Goal: Feedback & Contribution: Submit feedback/report problem

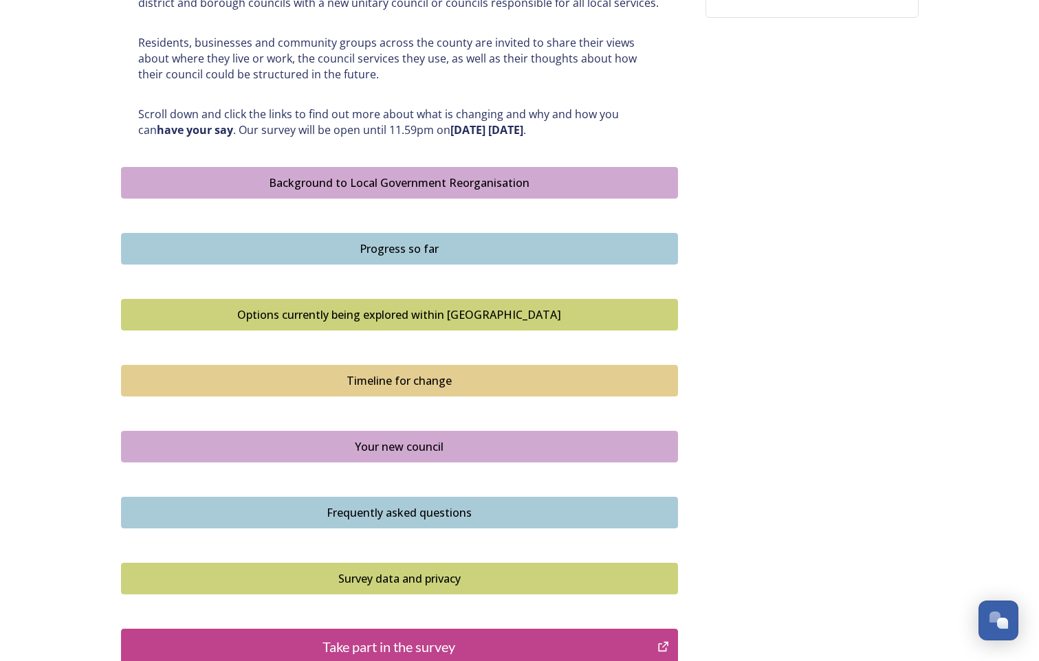
scroll to position [756, 0]
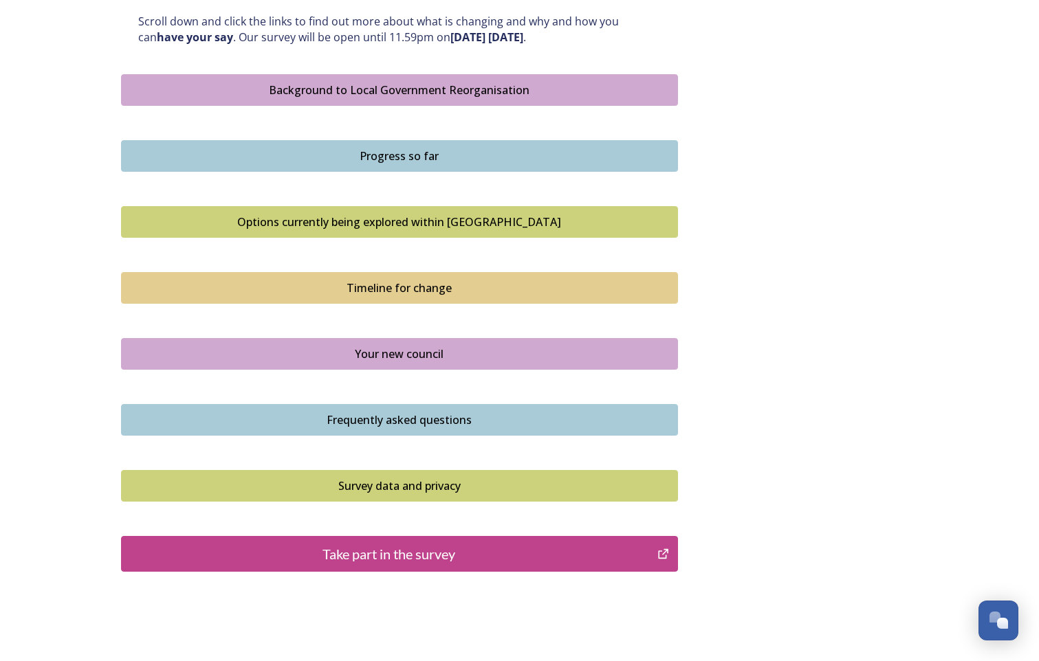
click at [334, 553] on div "Take part in the survey" at bounding box center [390, 554] width 522 height 21
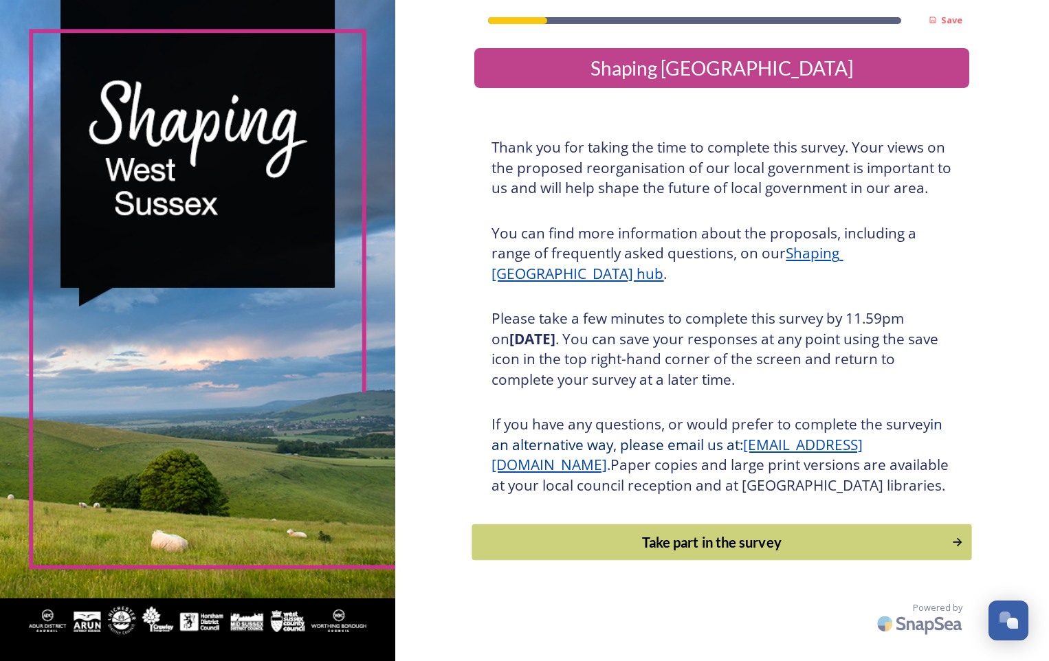
click at [651, 553] on div "Take part in the survey" at bounding box center [712, 542] width 465 height 21
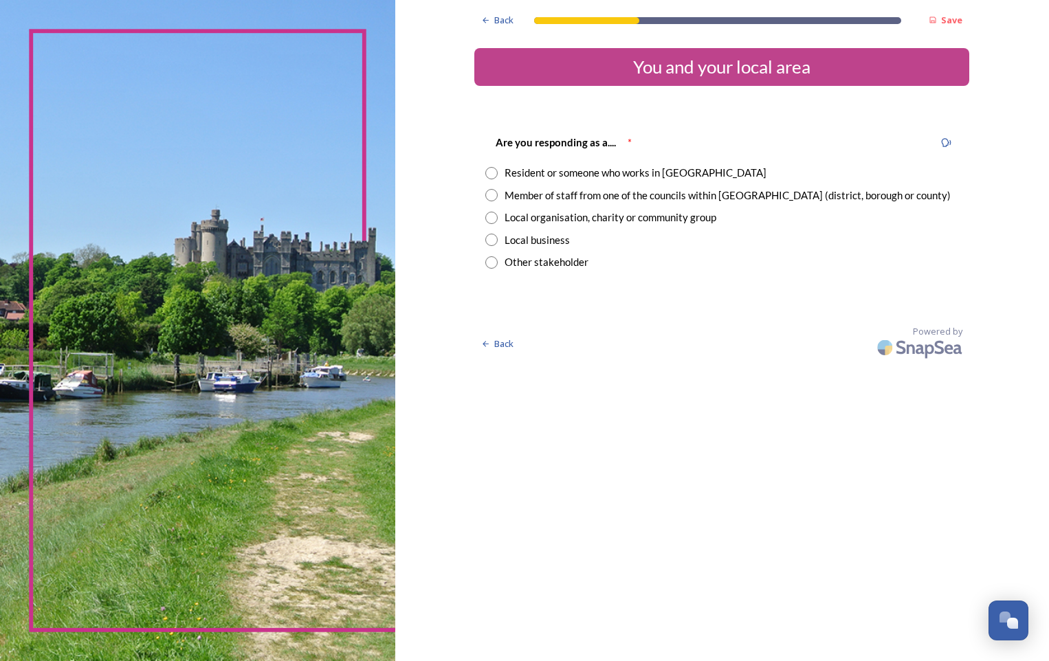
click at [488, 173] on input "radio" at bounding box center [491, 173] width 12 height 12
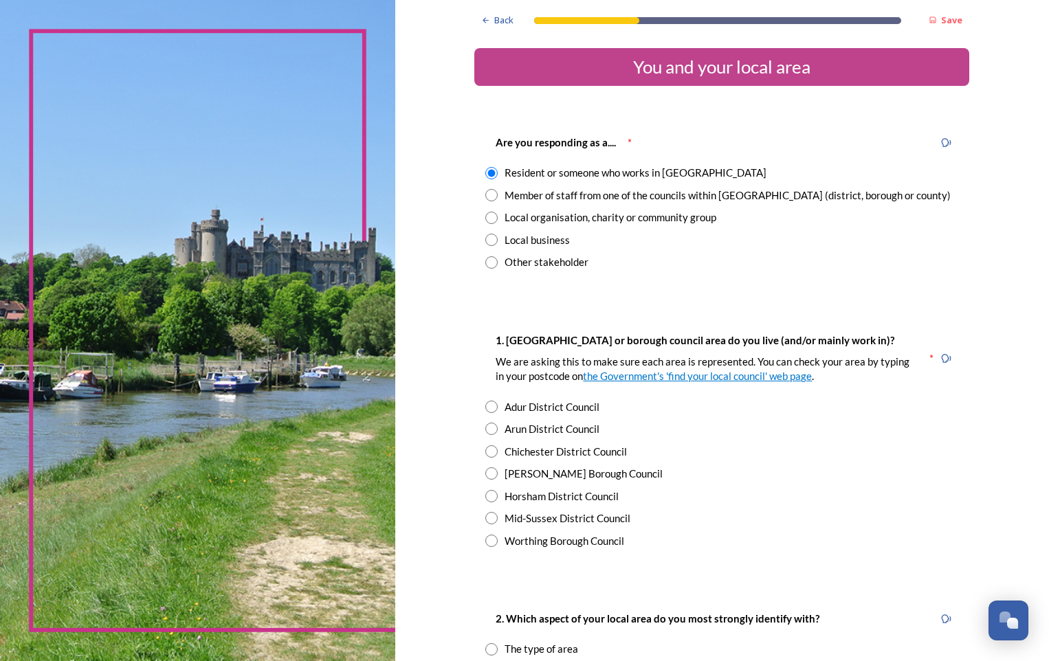
click at [488, 173] on input "radio" at bounding box center [491, 173] width 12 height 12
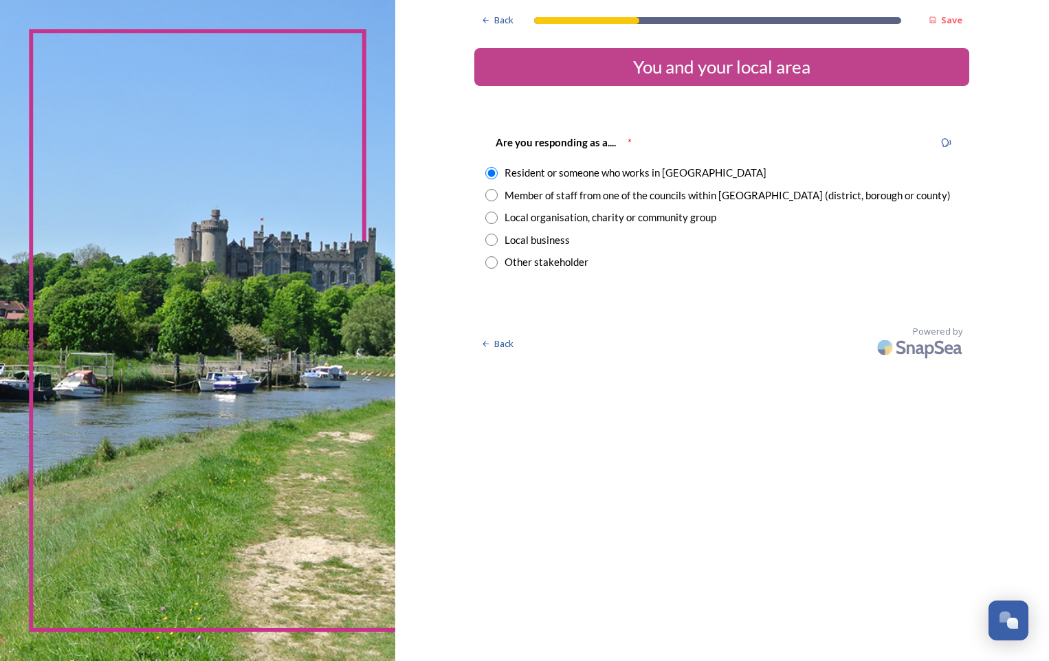
radio input "false"
click at [490, 193] on input "radio" at bounding box center [491, 195] width 12 height 12
radio input "true"
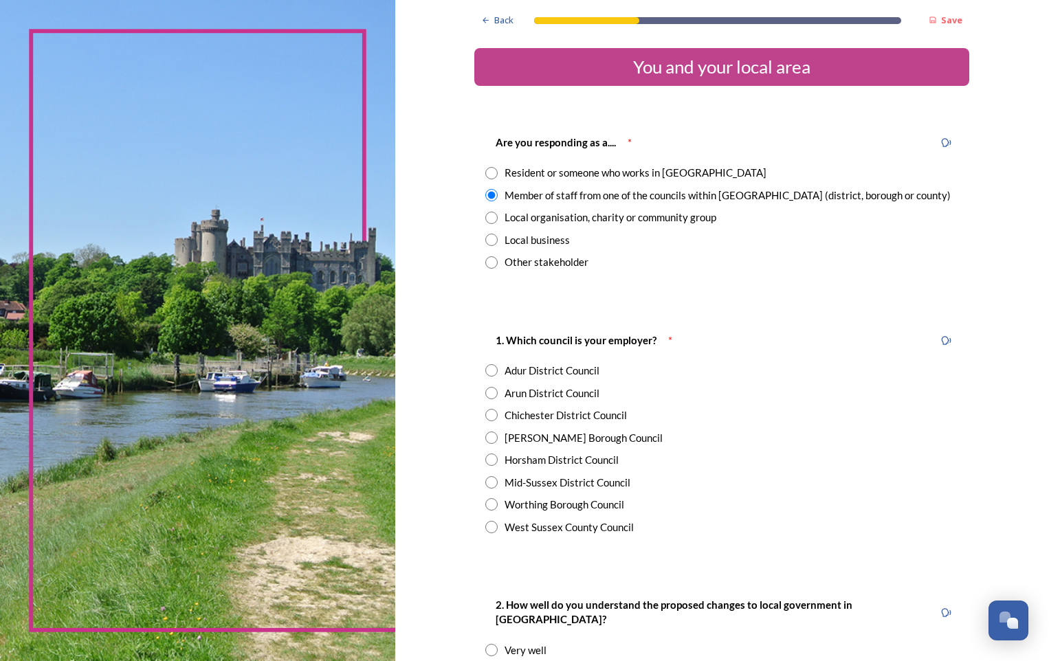
click at [491, 524] on input "radio" at bounding box center [491, 527] width 12 height 12
radio input "true"
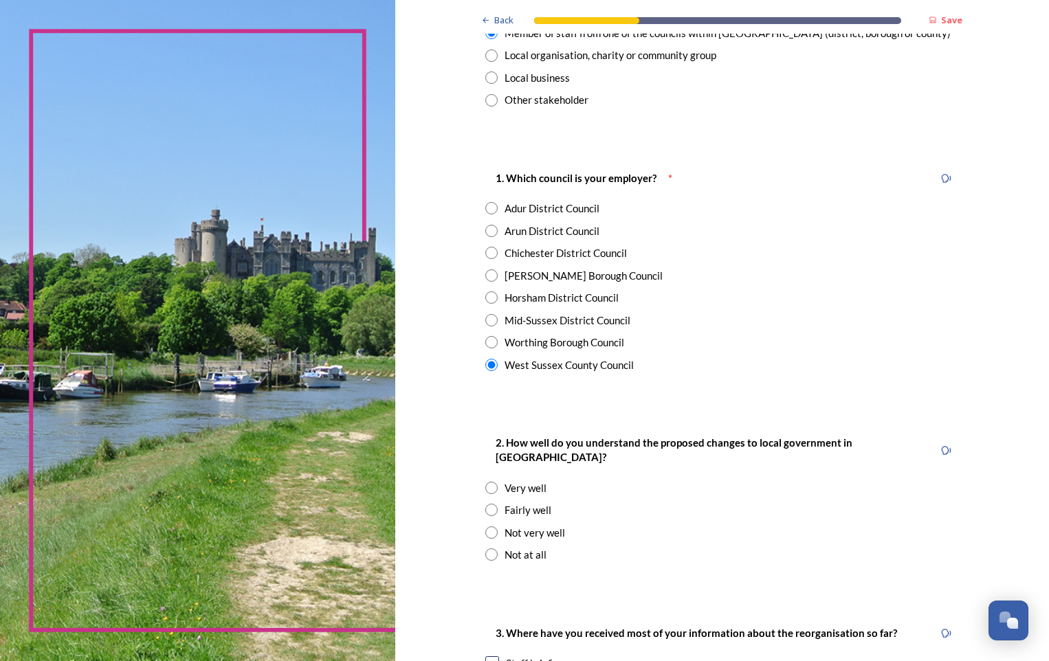
scroll to position [206, 0]
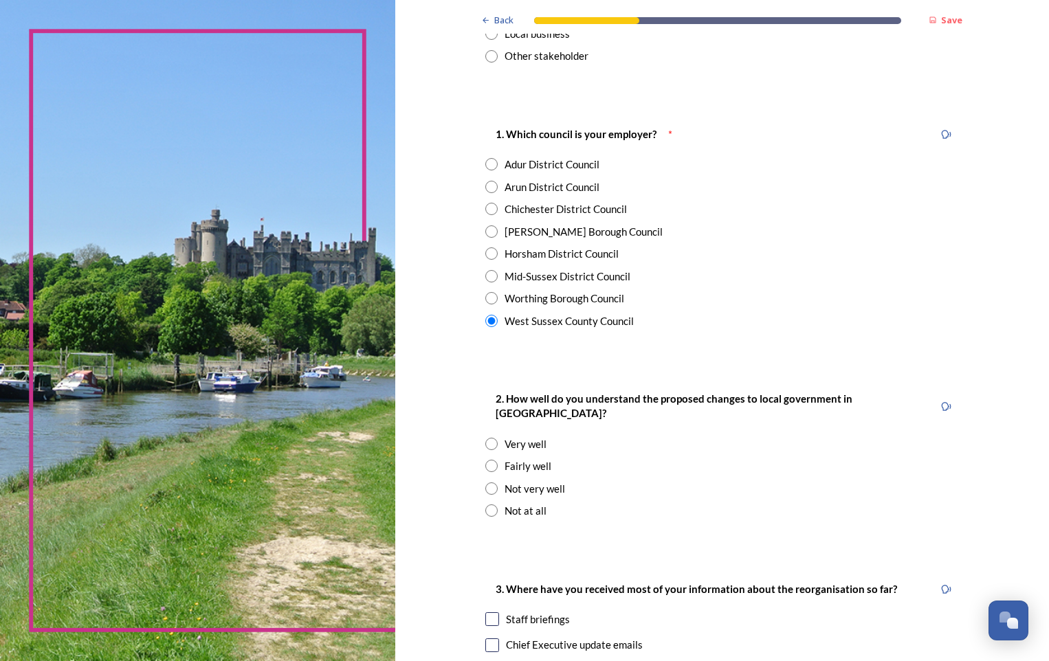
click at [489, 460] on input "radio" at bounding box center [491, 466] width 12 height 12
radio input "true"
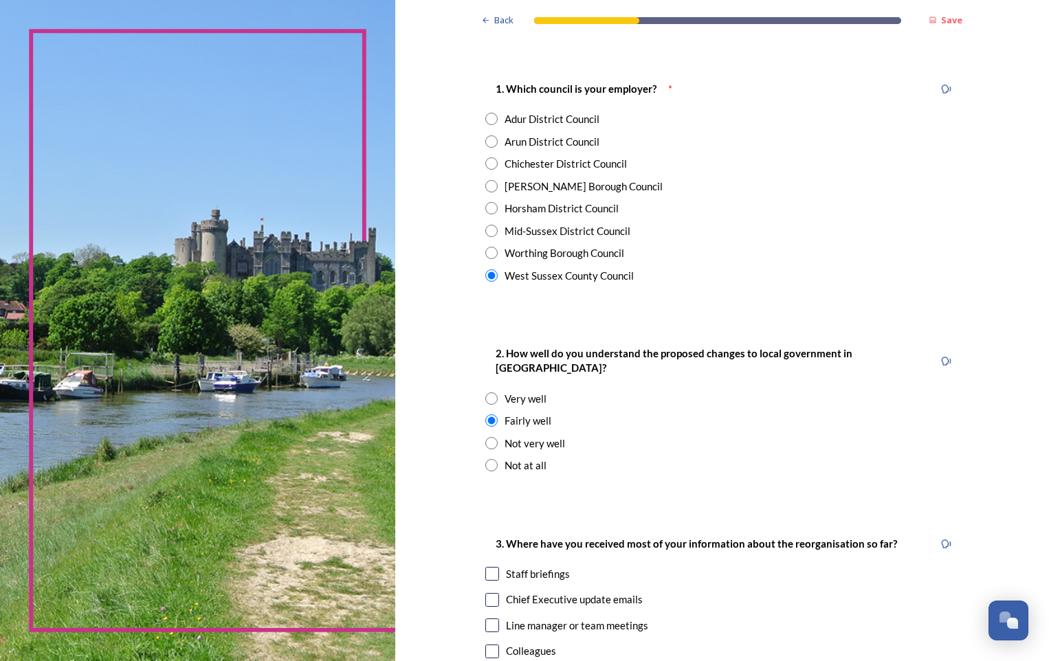
scroll to position [344, 0]
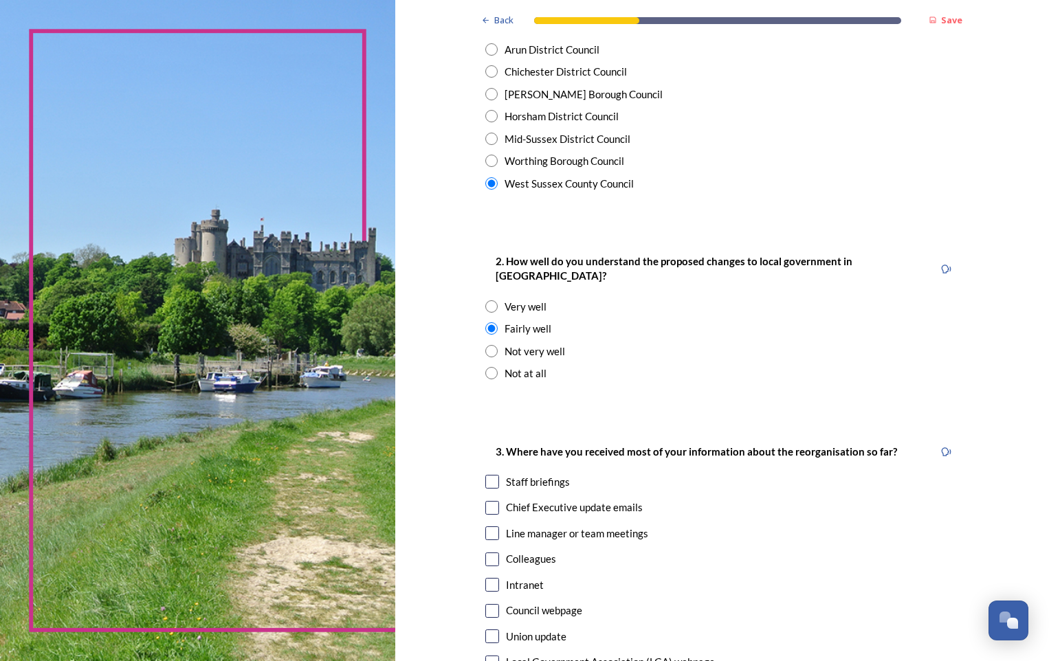
click at [490, 501] on input "checkbox" at bounding box center [492, 508] width 14 height 14
checkbox input "true"
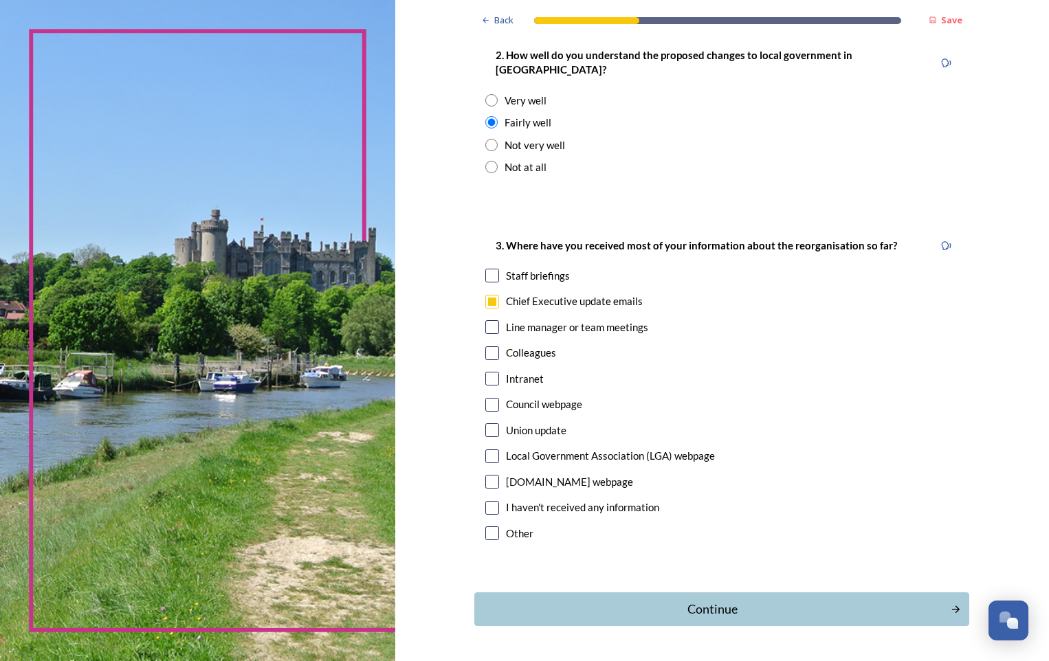
scroll to position [580, 0]
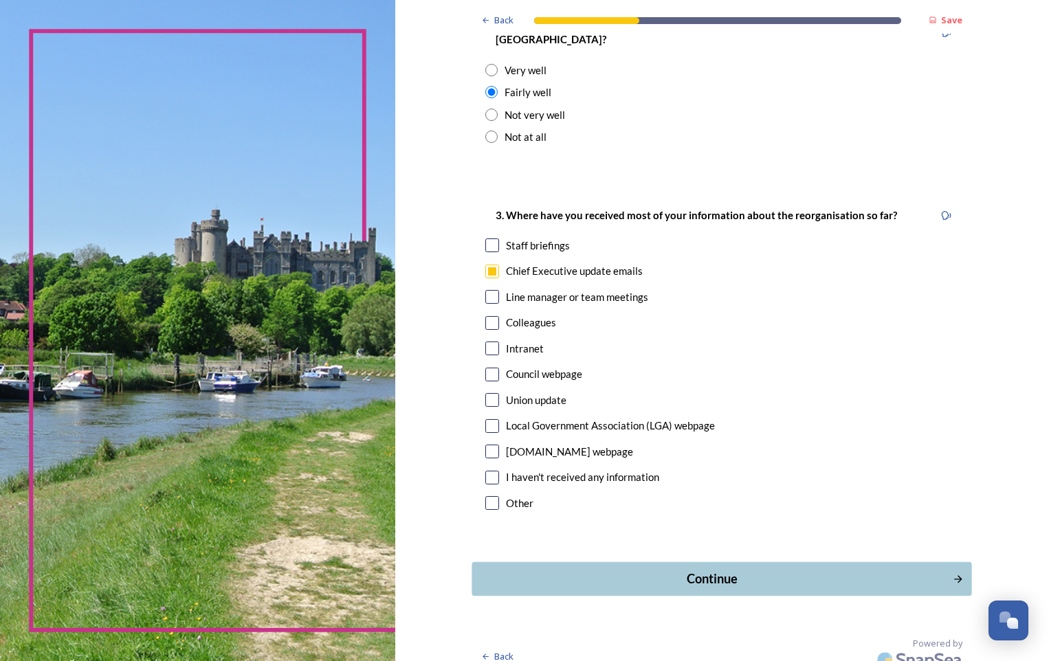
click at [650, 570] on div "Continue" at bounding box center [712, 579] width 465 height 19
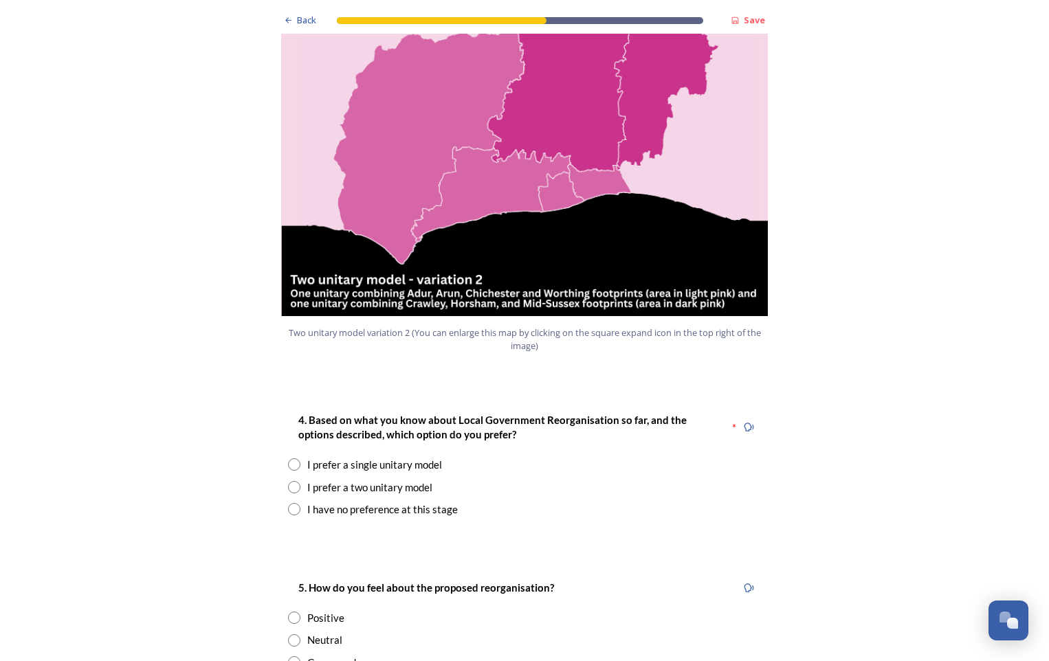
scroll to position [1512, 0]
click at [289, 480] on input "radio" at bounding box center [294, 486] width 12 height 12
radio input "true"
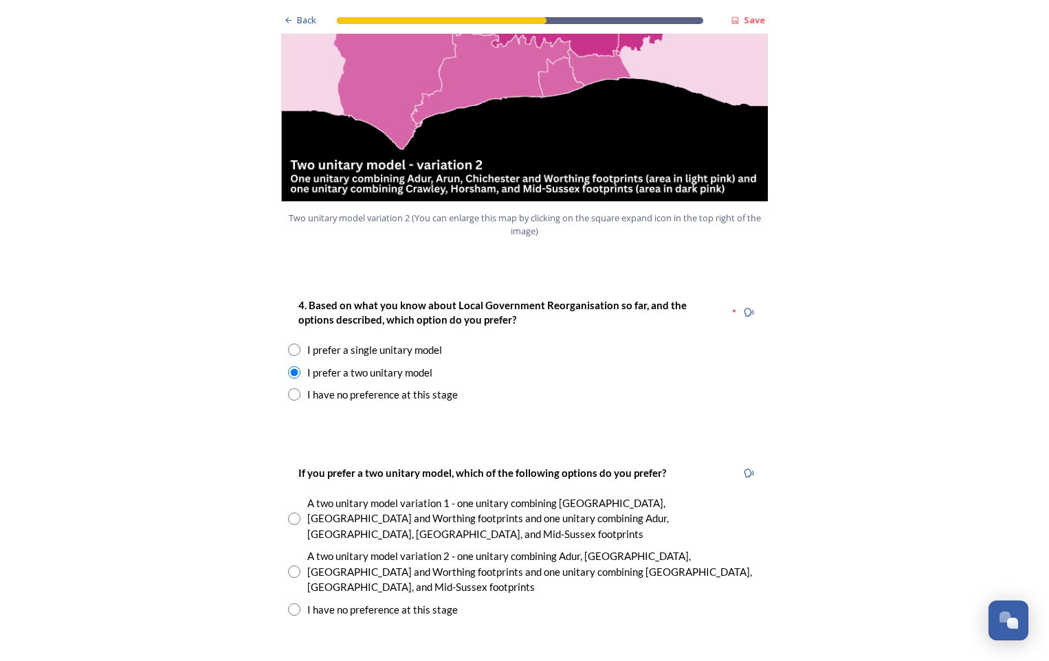
scroll to position [1650, 0]
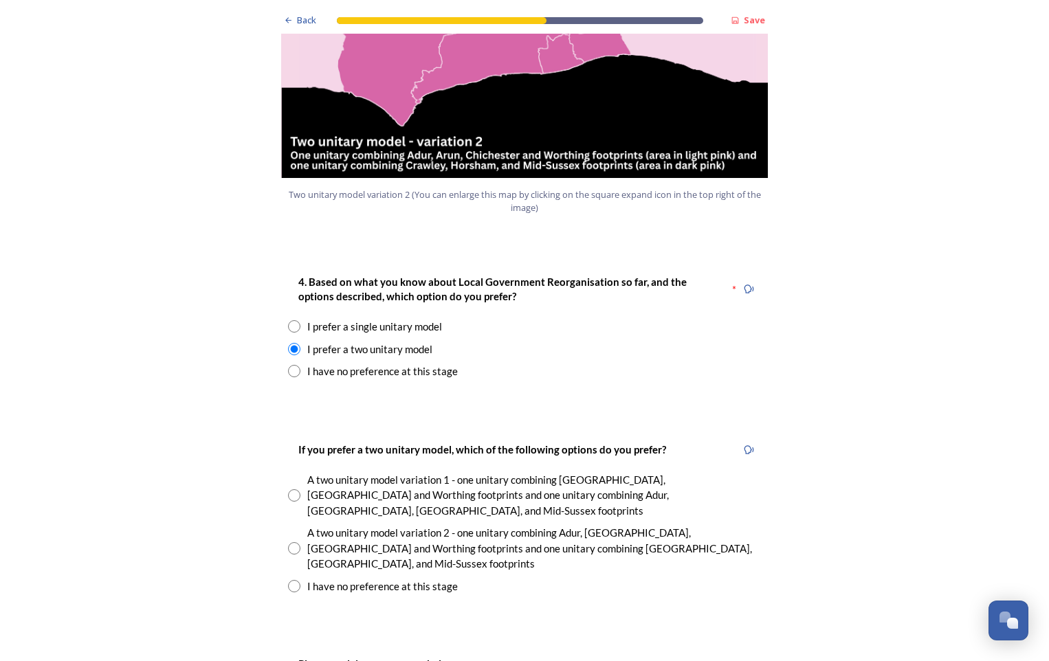
click at [293, 542] on input "radio" at bounding box center [294, 548] width 12 height 12
radio input "true"
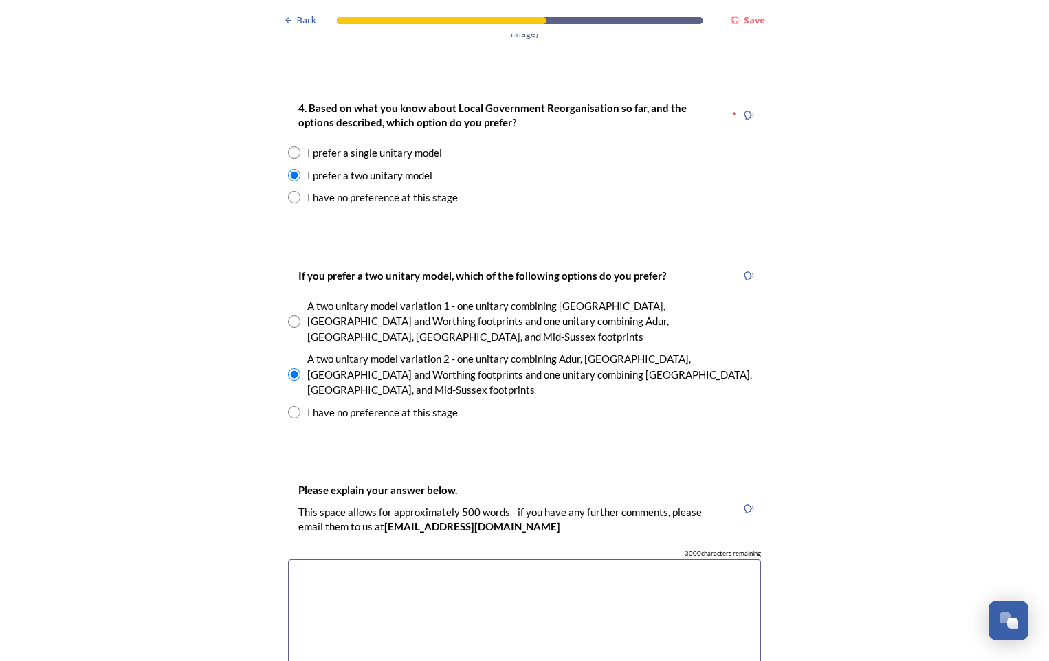
scroll to position [1856, 0]
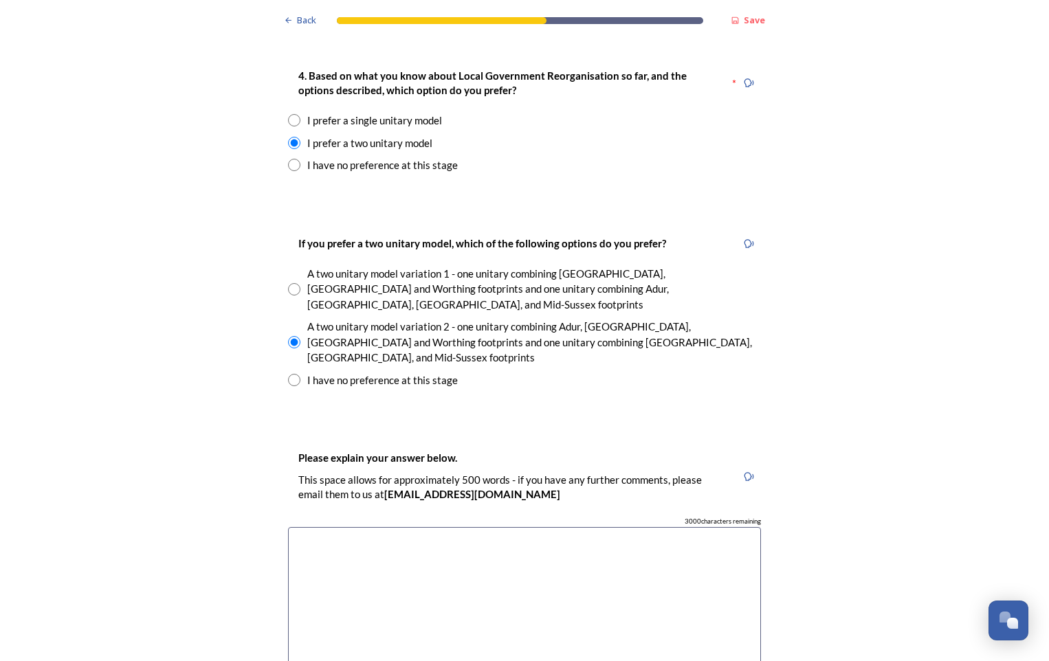
click at [336, 527] on textarea at bounding box center [524, 604] width 473 height 155
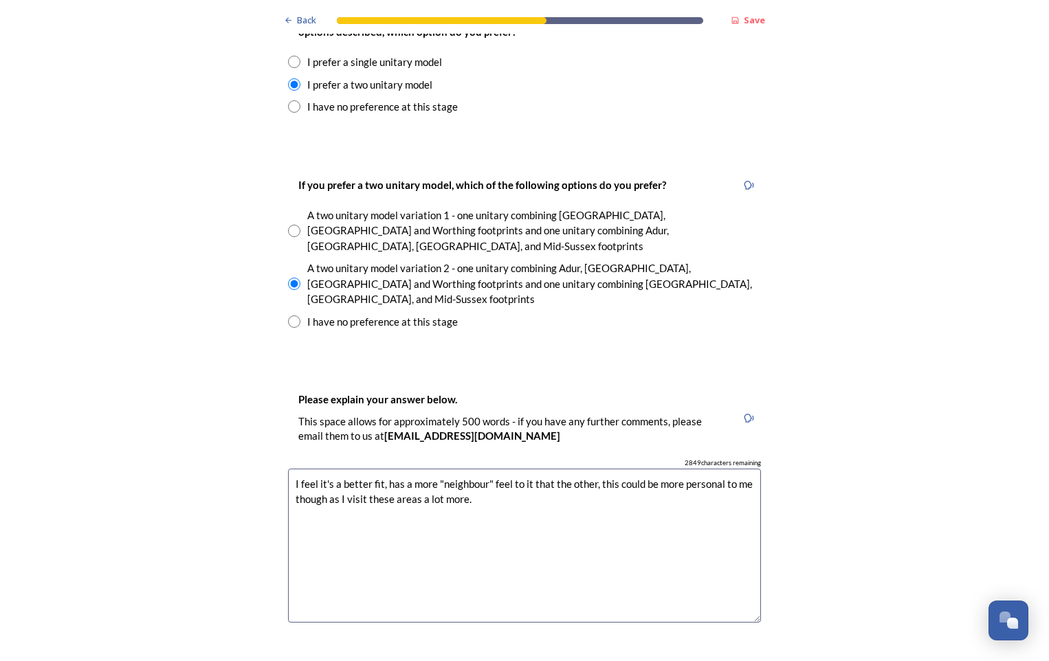
scroll to position [2200, 0]
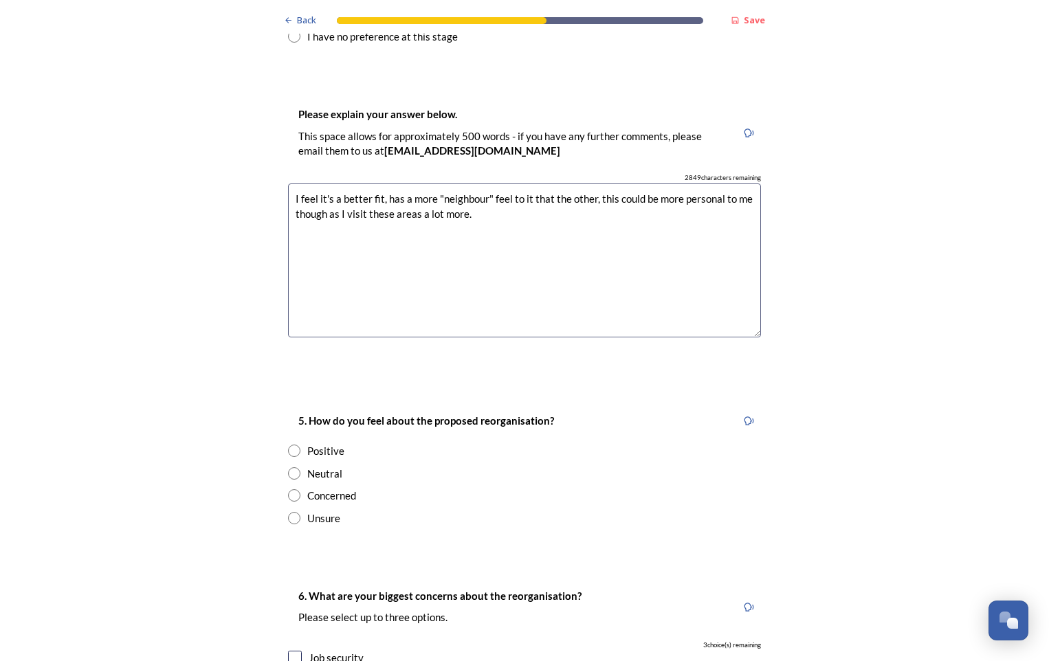
type textarea "I feel it's a better fit, has a more "neighbour" feel to it that the other, thi…"
click at [288, 467] on input "radio" at bounding box center [294, 473] width 12 height 12
radio input "true"
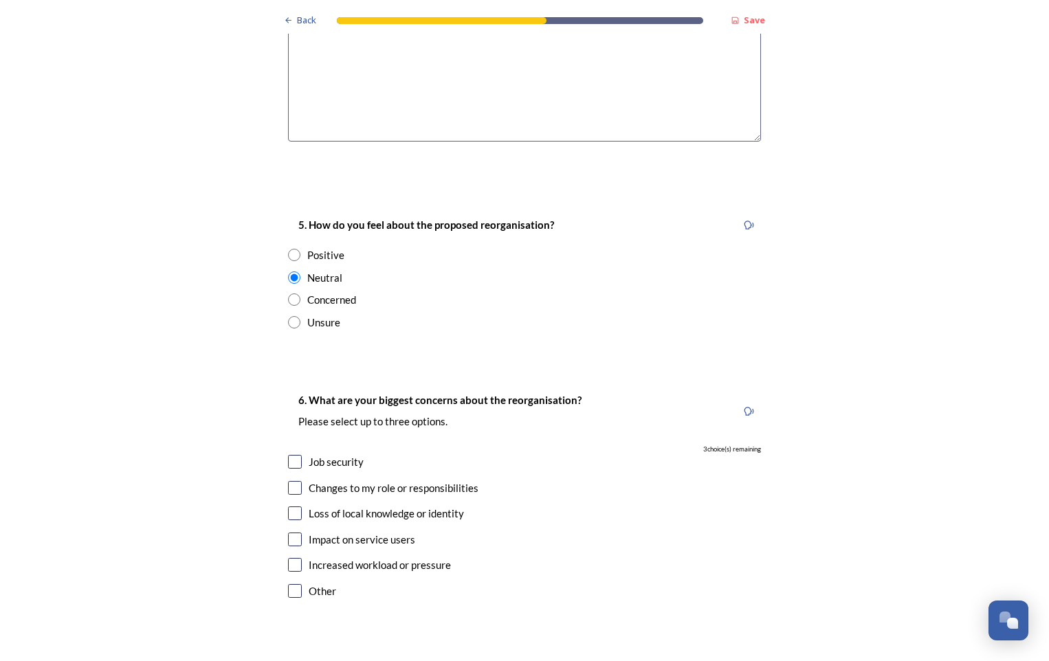
scroll to position [2406, 0]
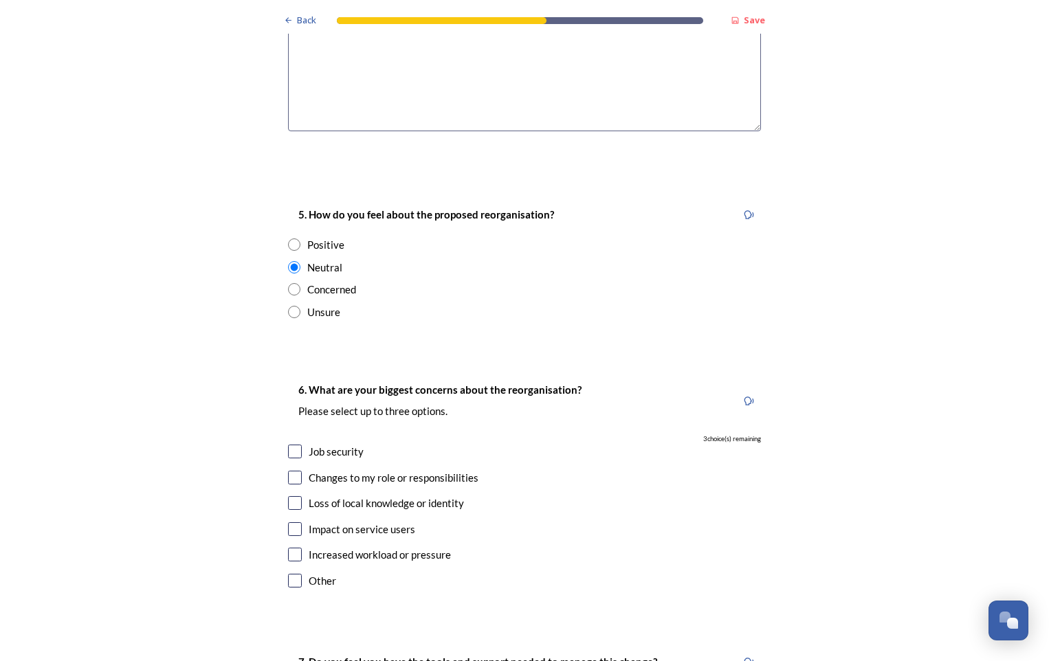
click at [291, 496] on input "checkbox" at bounding box center [295, 503] width 14 height 14
checkbox input "true"
click at [288, 445] on input "checkbox" at bounding box center [295, 452] width 14 height 14
checkbox input "true"
click at [296, 522] on div "Impact on service users" at bounding box center [524, 530] width 473 height 16
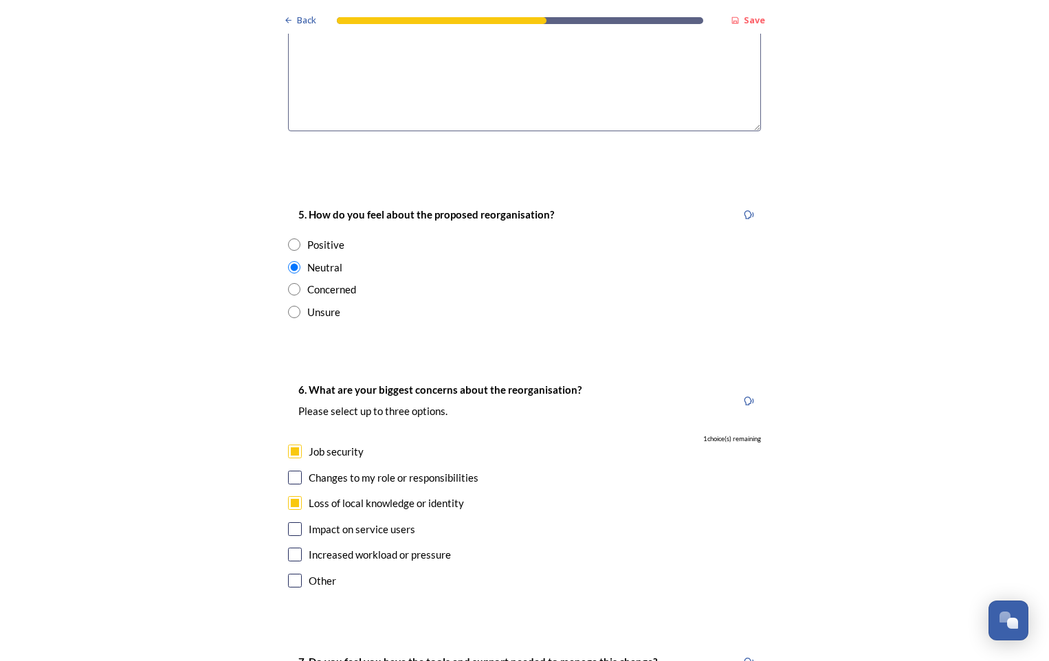
checkbox input "true"
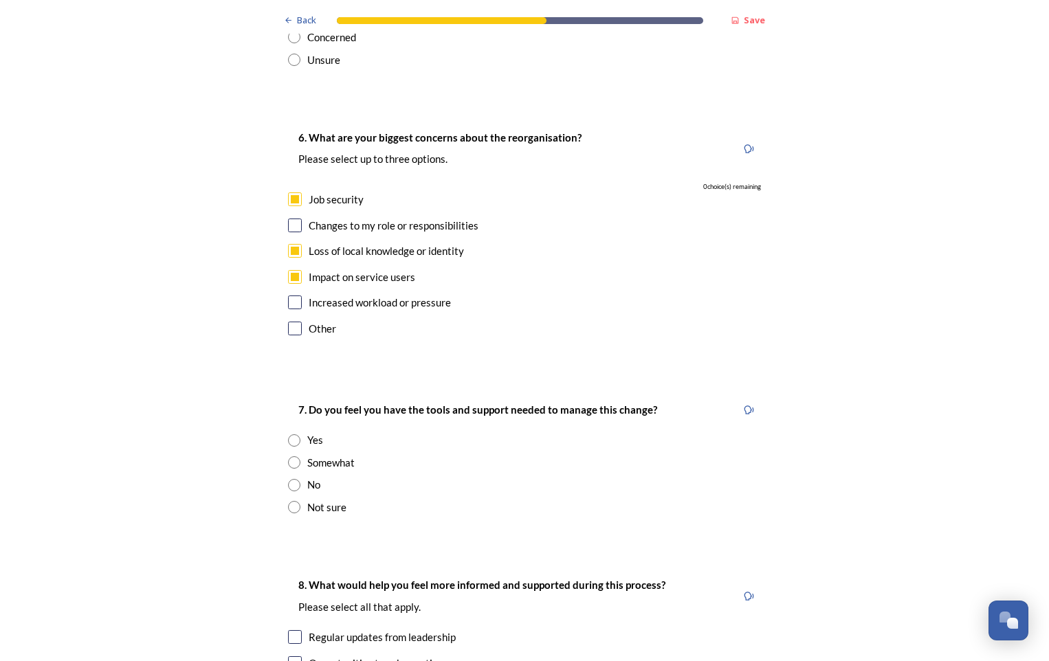
scroll to position [2681, 0]
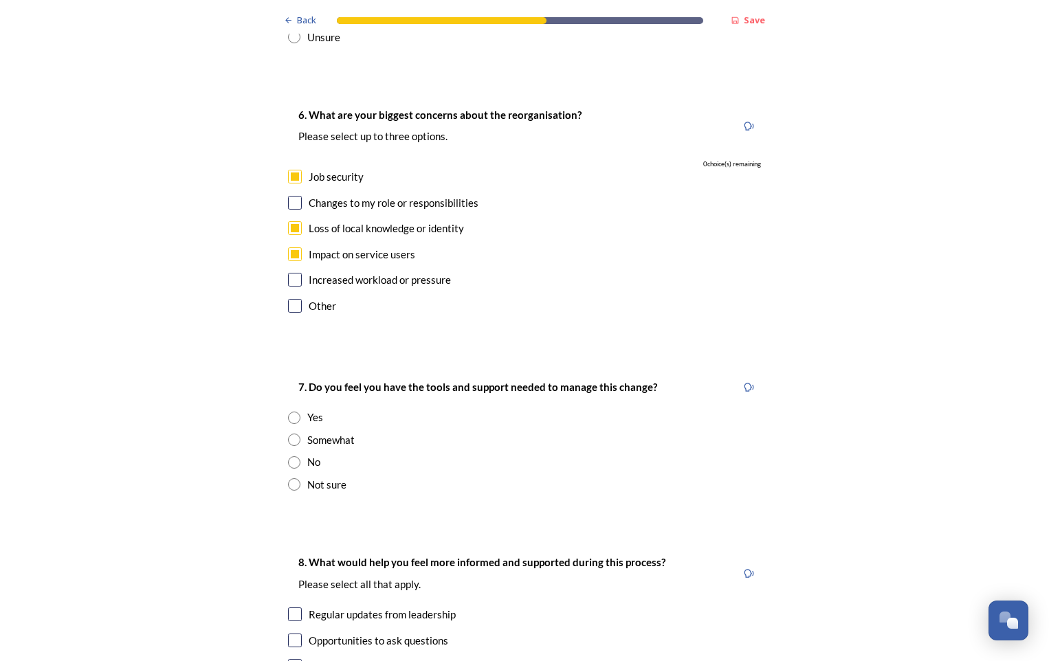
click at [291, 434] on input "radio" at bounding box center [294, 440] width 12 height 12
radio input "true"
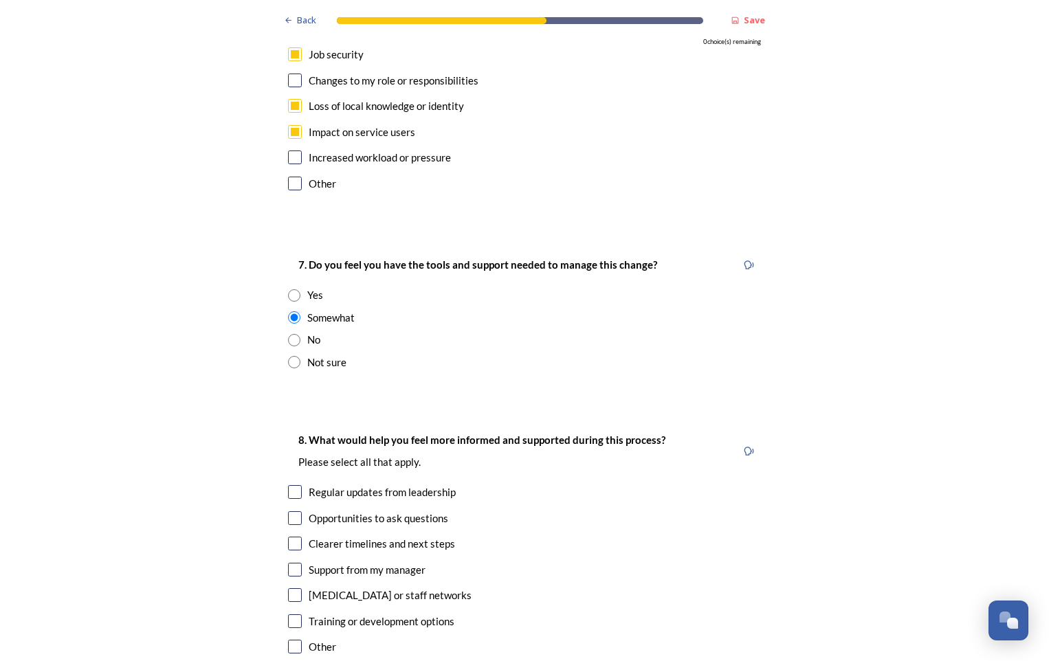
scroll to position [2818, 0]
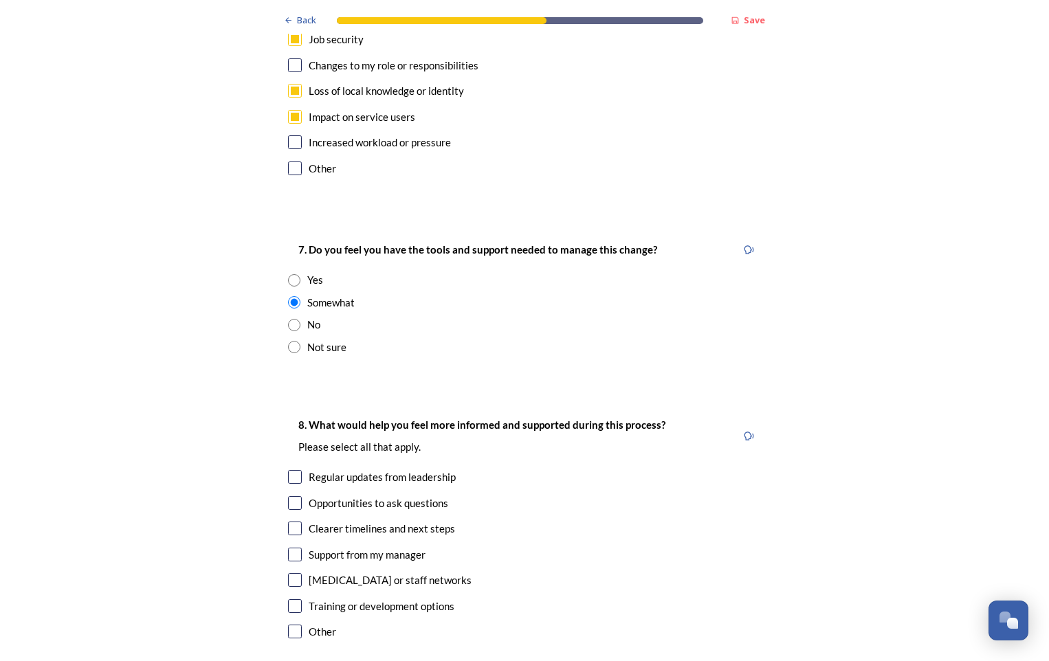
click at [288, 470] on input "checkbox" at bounding box center [295, 477] width 14 height 14
checkbox input "true"
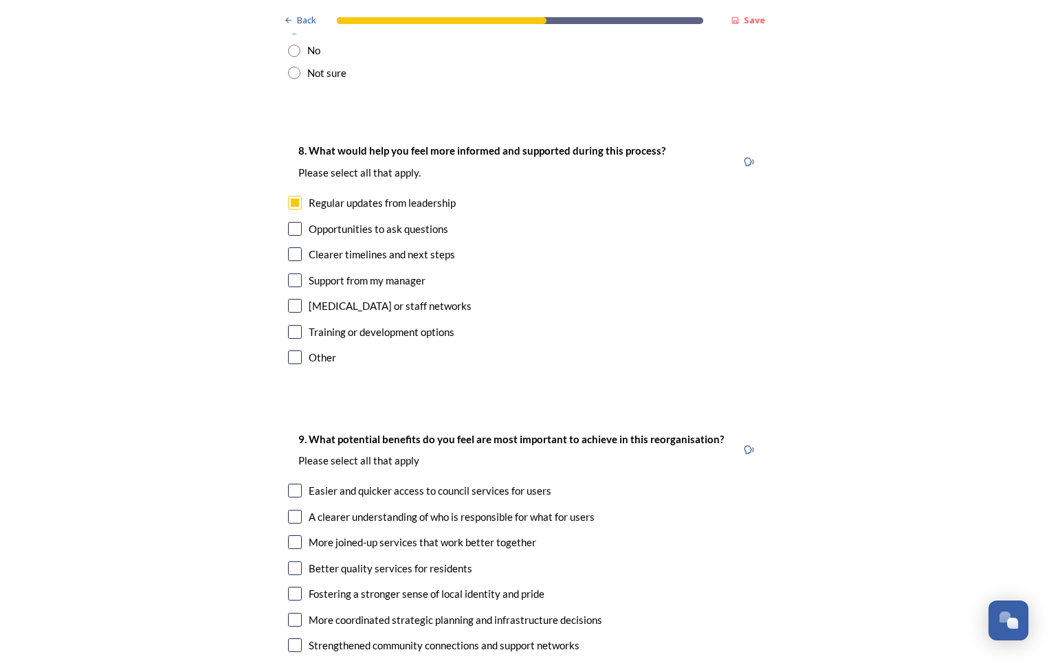
scroll to position [3093, 0]
click at [288, 483] on input "checkbox" at bounding box center [295, 490] width 14 height 14
checkbox input "true"
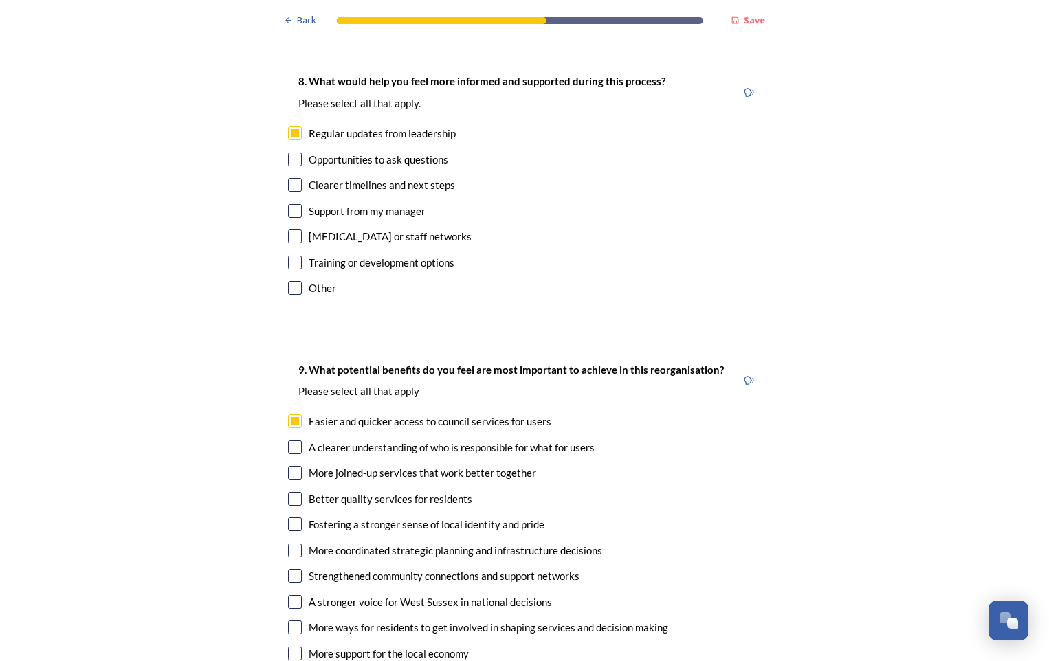
click at [288, 441] on input "checkbox" at bounding box center [295, 448] width 14 height 14
checkbox input "true"
click at [290, 595] on input "checkbox" at bounding box center [295, 602] width 14 height 14
checkbox input "true"
click at [288, 621] on input "checkbox" at bounding box center [295, 628] width 14 height 14
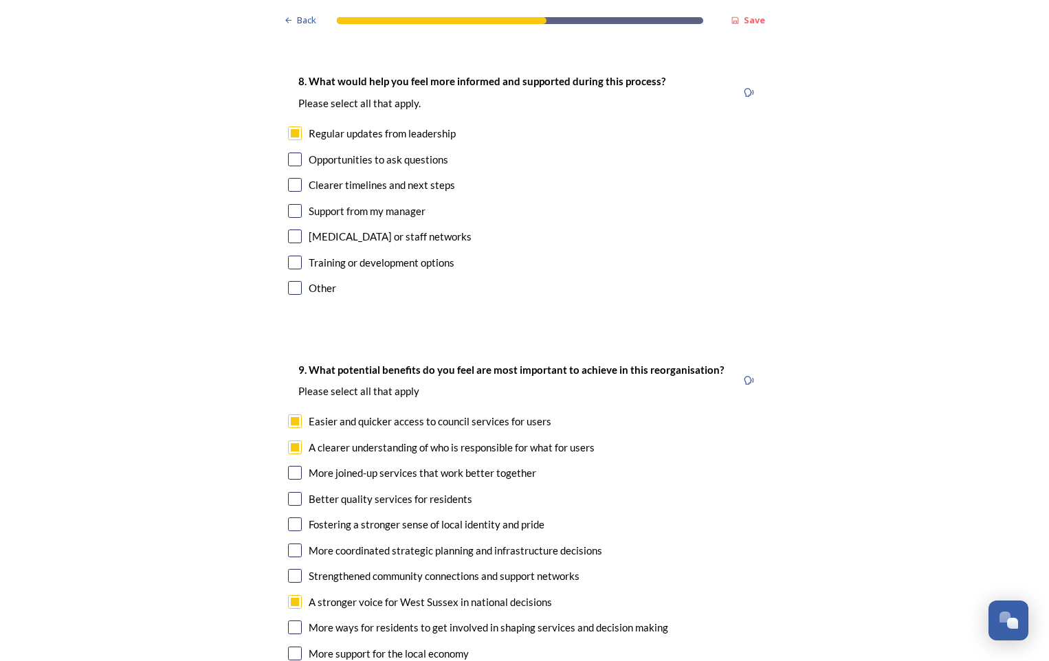
checkbox input "true"
click at [292, 492] on input "checkbox" at bounding box center [295, 499] width 14 height 14
checkbox input "true"
click at [295, 466] on input "checkbox" at bounding box center [295, 473] width 14 height 14
checkbox input "true"
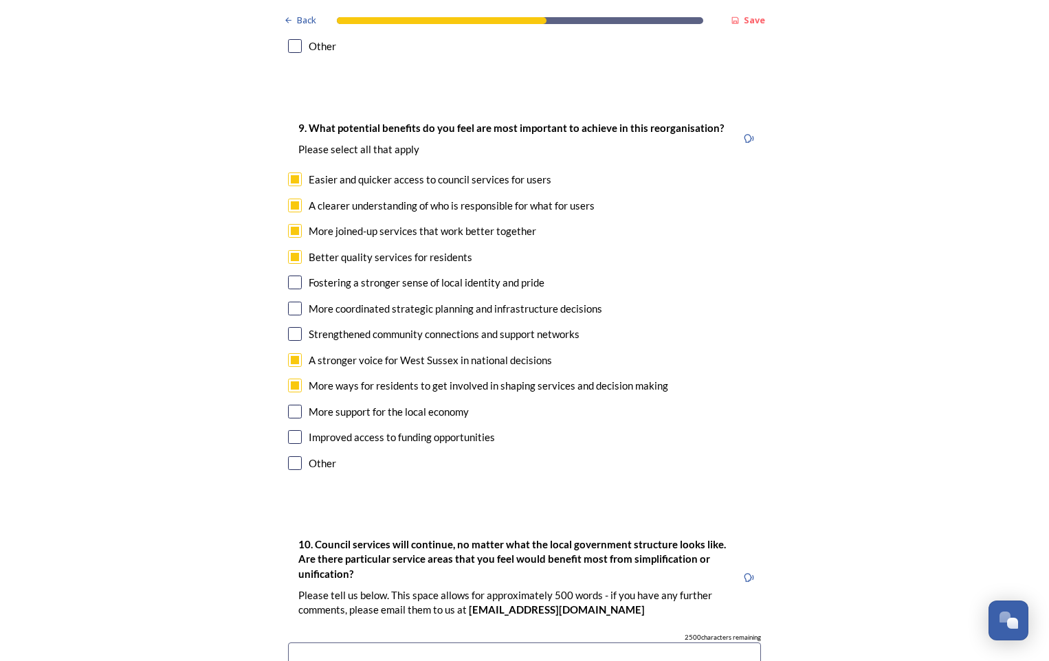
scroll to position [3437, 0]
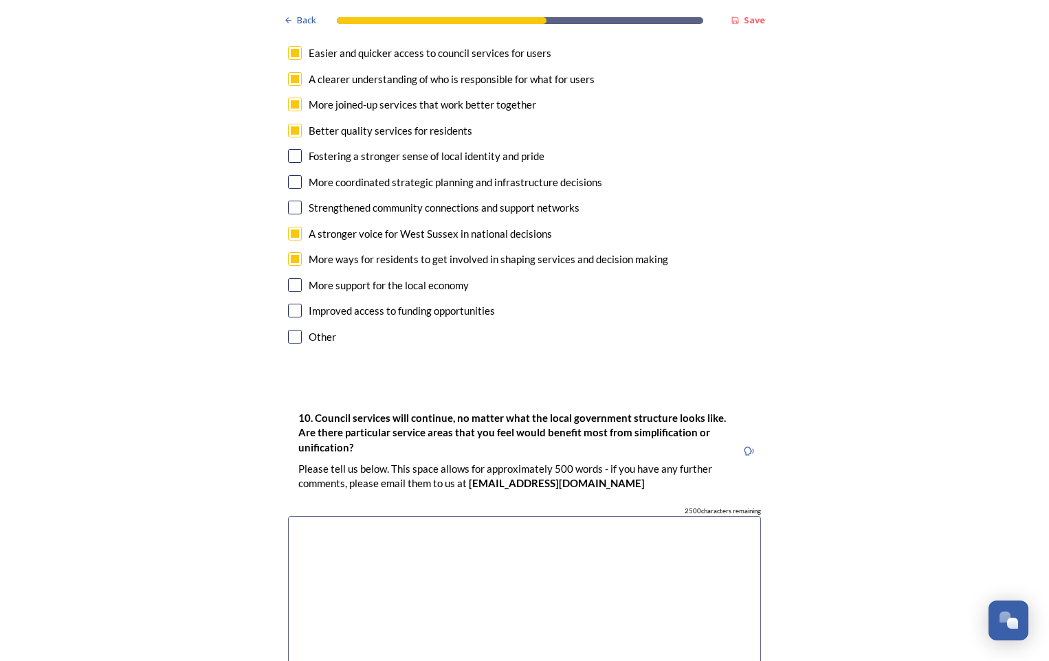
scroll to position [3506, 0]
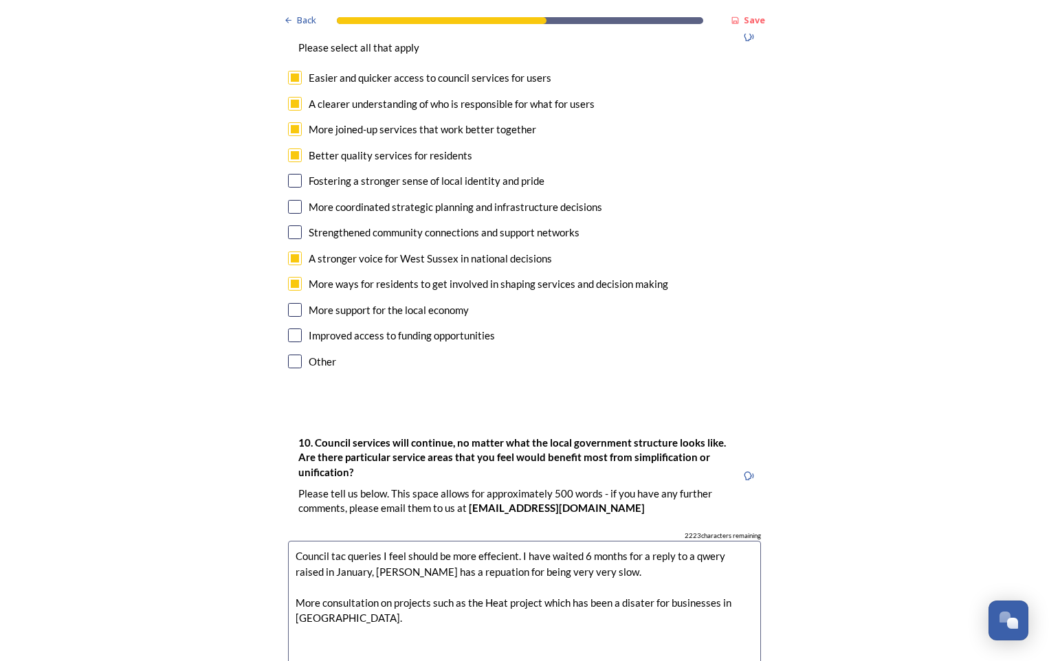
click at [492, 541] on textarea "Council tac queries I feel should be more effecient. I have waited 6 months for…" at bounding box center [524, 618] width 473 height 155
click at [489, 541] on textarea "Council tac queries I feel should be more effecient. I have waited 6 months for…" at bounding box center [524, 618] width 473 height 155
click at [501, 541] on textarea "Council tac queries I feel should be more effecient. I have waited 6 months for…" at bounding box center [524, 618] width 473 height 155
drag, startPoint x: 469, startPoint y: 489, endPoint x: 475, endPoint y: 507, distance: 19.4
click at [475, 541] on textarea "Council tac queries I feel should be more effecient. I have waited 6 months for…" at bounding box center [524, 618] width 473 height 155
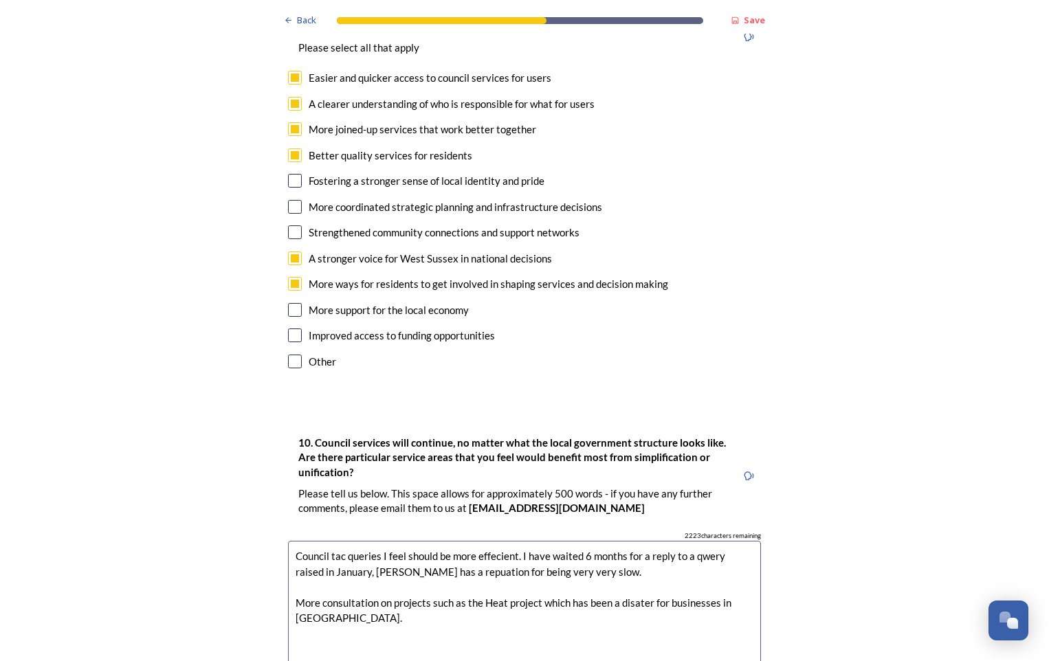
click at [476, 541] on textarea "Council tac queries I feel should be more effecient. I have waited 6 months for…" at bounding box center [524, 618] width 473 height 155
click at [483, 541] on textarea "Council tac queries I feel should be more effecient. I have waited 6 months for…" at bounding box center [524, 618] width 473 height 155
click at [500, 541] on textarea "Council tac queries I feel should be more effecient. I have waited 6 months for…" at bounding box center [524, 618] width 473 height 155
click at [489, 541] on textarea "Council tac queries I feel should be more effecient. I have waited 6 months for…" at bounding box center [524, 618] width 473 height 155
click at [509, 541] on textarea "Council tac queries I feel should be more efficient. I have waited 6 months for…" at bounding box center [524, 618] width 473 height 155
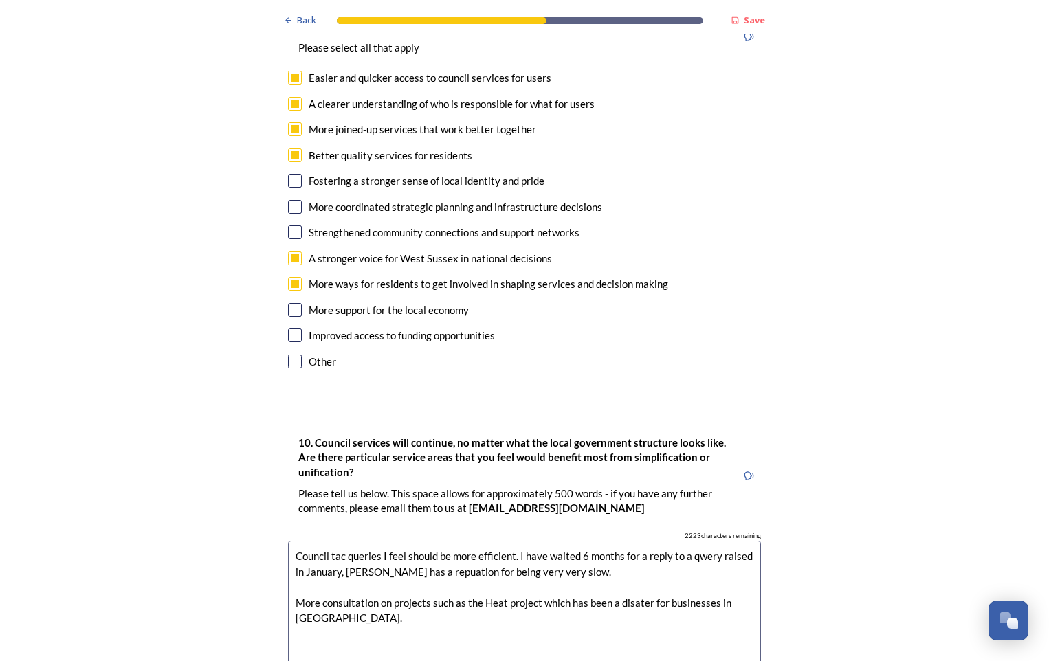
click at [435, 541] on textarea "Council tac queries I feel should be more efficient. I have waited 6 months for…" at bounding box center [524, 618] width 473 height 155
click at [426, 541] on textarea "Council tac queries I feel should be more efficient. I have waited 6 months for…" at bounding box center [524, 618] width 473 height 155
click at [435, 541] on textarea "Council tac queries I feel should be more efficient. I have waited 6 months for…" at bounding box center [524, 618] width 473 height 155
click at [364, 541] on textarea "Council tac queries I feel should be more efficient. I have waited 6 months for…" at bounding box center [524, 618] width 473 height 155
click at [323, 541] on textarea "Council tac queries I feel should be more efficient. I have waited 6 months for…" at bounding box center [524, 618] width 473 height 155
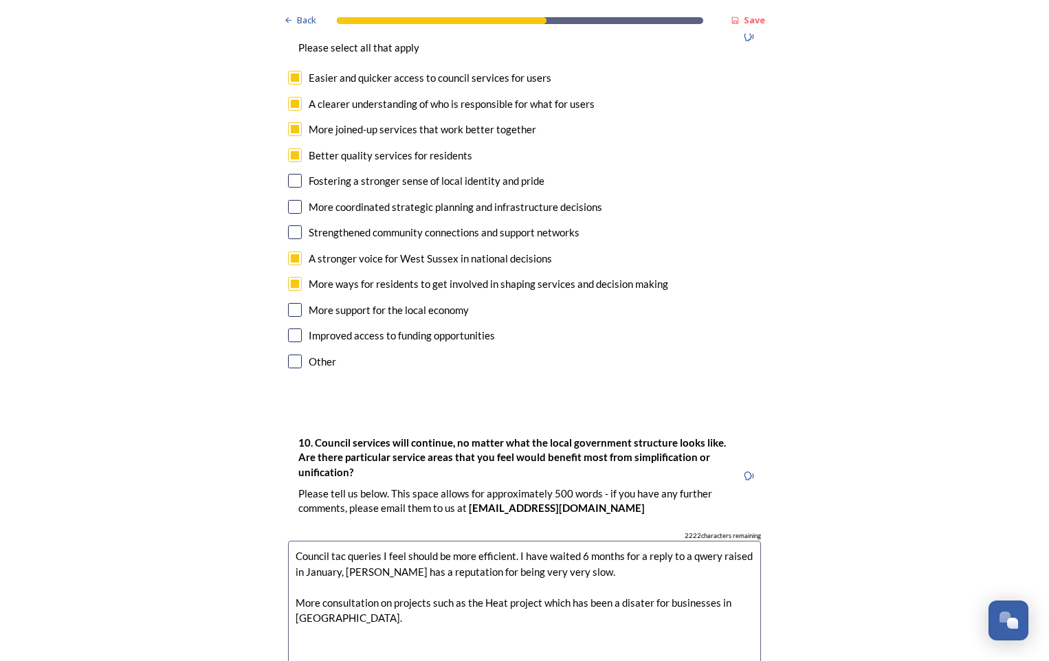
click at [342, 541] on textarea "Council tac queries I feel should be more efficient. I have waited 6 months for…" at bounding box center [524, 618] width 473 height 155
click at [391, 541] on textarea "Council tax queries I feel should be more efficient. I have waited 6 months for…" at bounding box center [524, 618] width 473 height 155
click at [636, 541] on textarea "Council tax queries I feel should be more efficient. I have waited 6 months for…" at bounding box center [524, 618] width 473 height 155
click at [635, 541] on textarea "Council tax queries I feel should be more efficient. I have waited 6 months for…" at bounding box center [524, 618] width 473 height 155
click at [484, 565] on textarea "Council tax queries I feel should be more efficient. I have waited 6 months for…" at bounding box center [524, 618] width 473 height 155
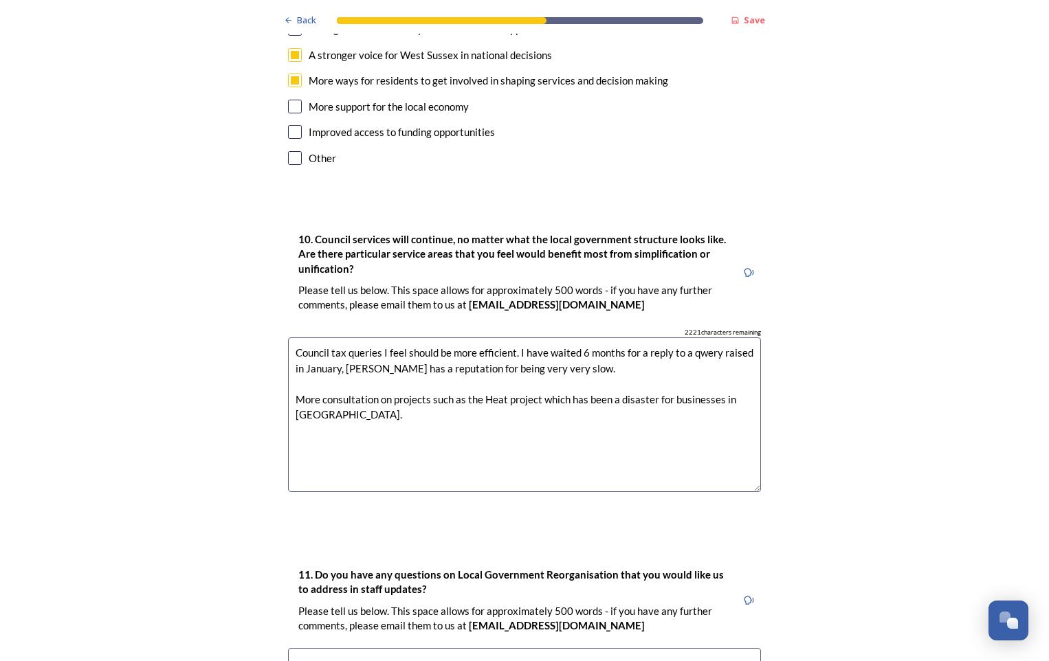
scroll to position [3849, 0]
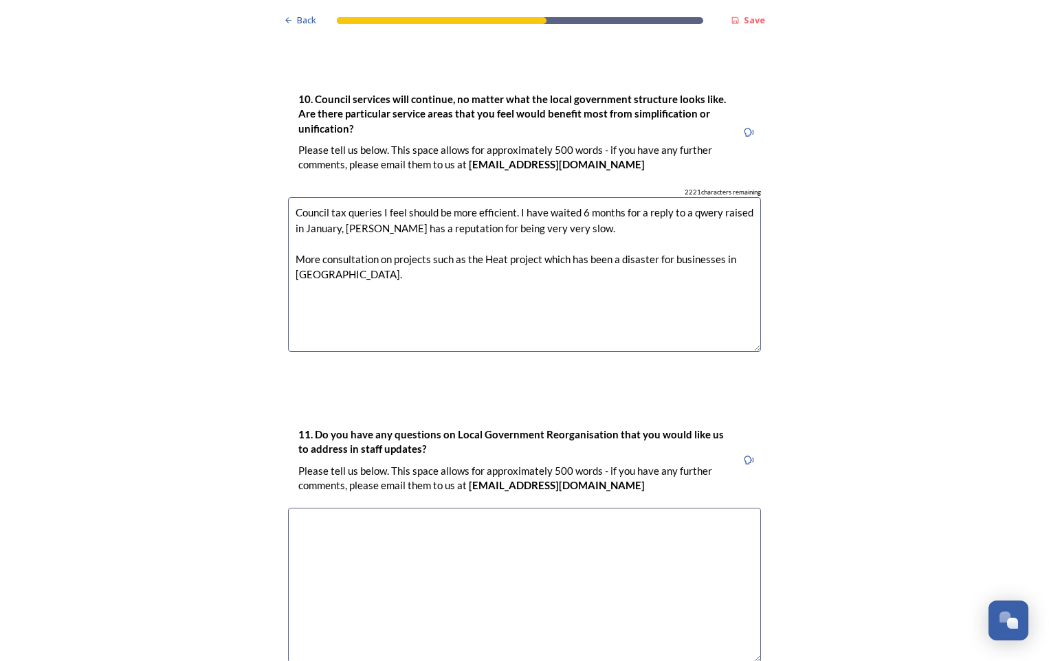
type textarea "Council tax queries I feel should be more efficient. I have waited 6 months for…"
click at [415, 508] on textarea at bounding box center [524, 585] width 473 height 155
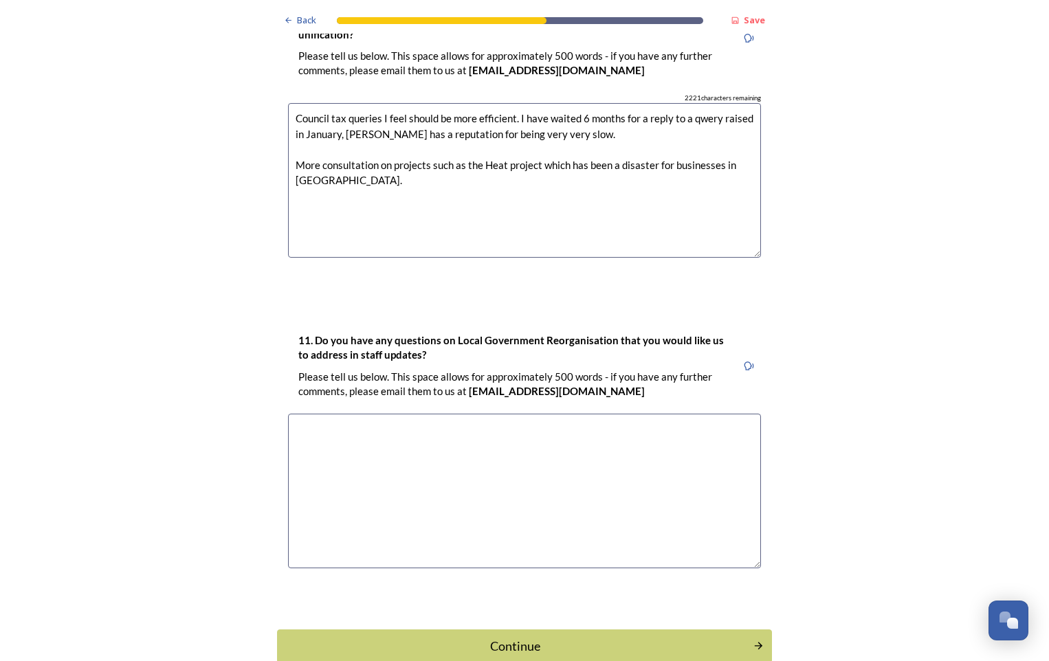
scroll to position [3954, 0]
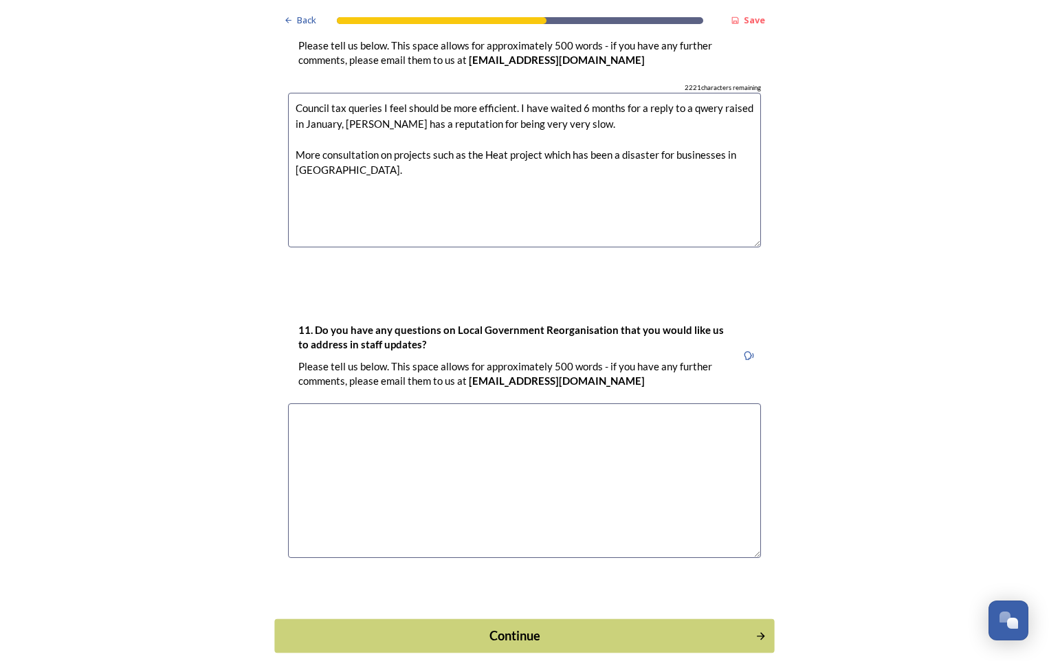
click at [485, 626] on div "Continue" at bounding box center [515, 635] width 465 height 19
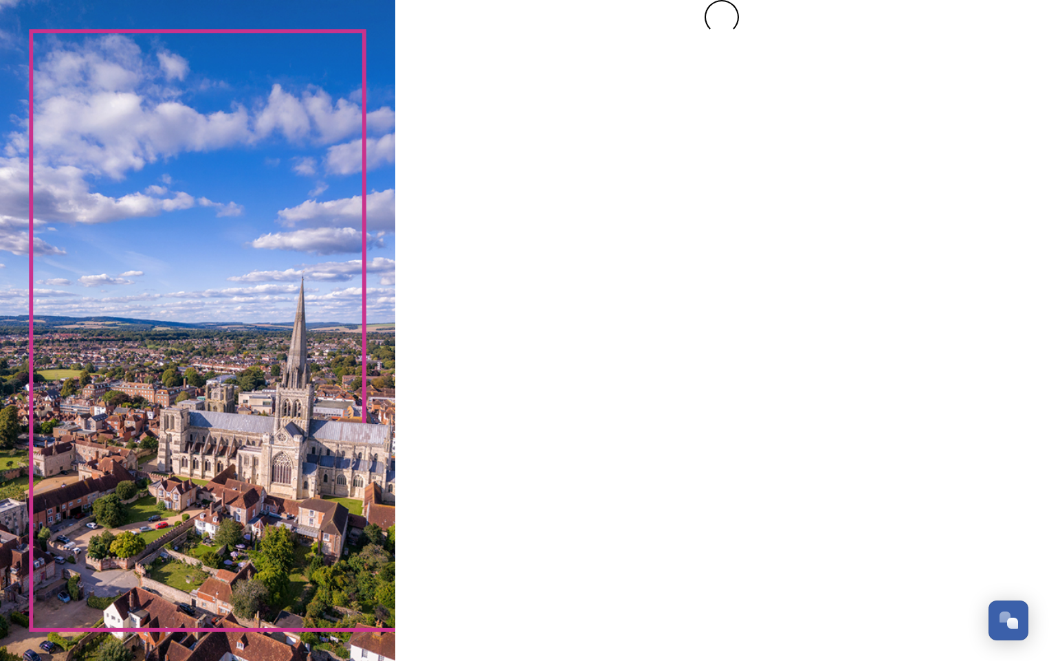
scroll to position [0, 0]
